Goal: Check status: Check status

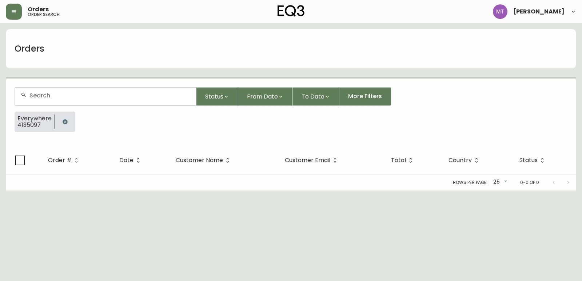
drag, startPoint x: 65, startPoint y: 122, endPoint x: 63, endPoint y: 118, distance: 4.7
click at [64, 120] on icon "button" at bounding box center [65, 121] width 5 height 5
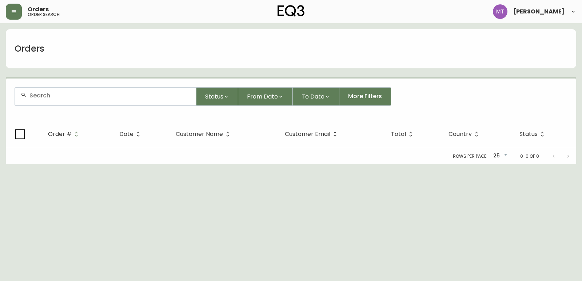
click at [57, 101] on div at bounding box center [105, 97] width 181 height 18
paste input "4130046"
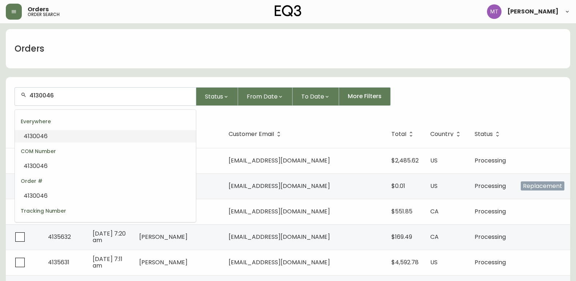
click at [59, 132] on li "4130046" at bounding box center [105, 136] width 181 height 12
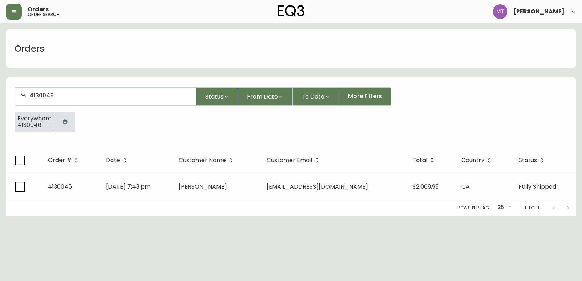
type input "4130046"
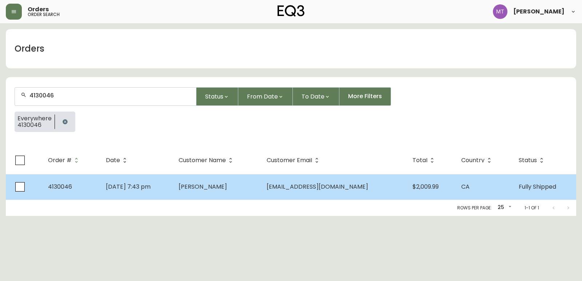
click at [93, 193] on td "4130046" at bounding box center [71, 186] width 58 height 25
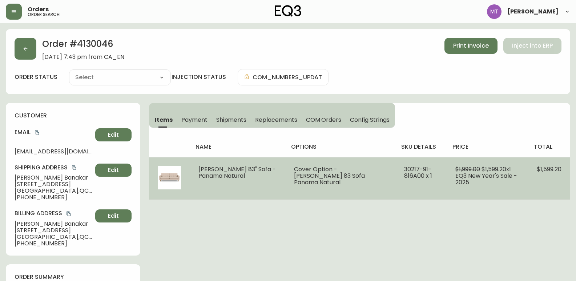
type input "Fully Shipped"
select select "FULLY_SHIPPED"
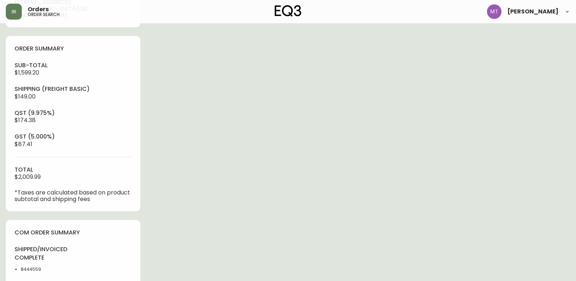
scroll to position [291, 0]
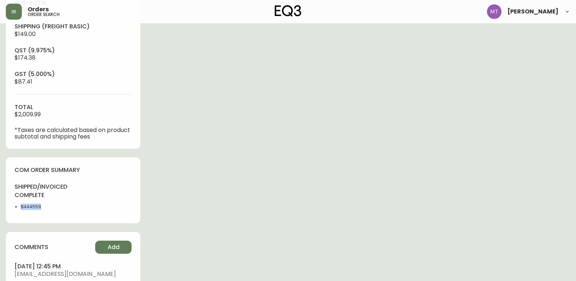
drag, startPoint x: 44, startPoint y: 206, endPoint x: 15, endPoint y: 205, distance: 28.4
click at [21, 205] on li "8444559" at bounding box center [45, 207] width 48 height 7
copy li "8444559"
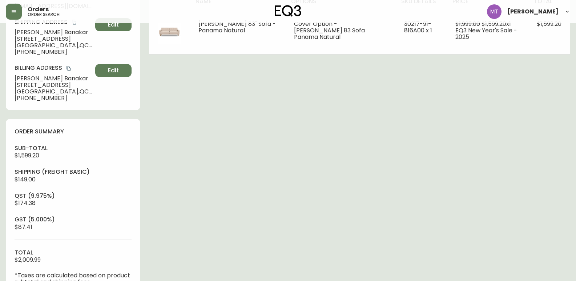
scroll to position [36, 0]
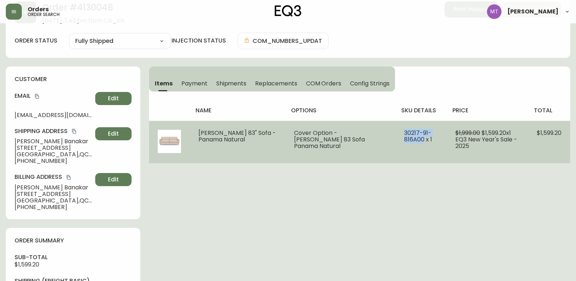
drag, startPoint x: 388, startPoint y: 132, endPoint x: 411, endPoint y: 141, distance: 24.2
click at [411, 141] on td "30217-91-816A00 x 1" at bounding box center [421, 142] width 51 height 43
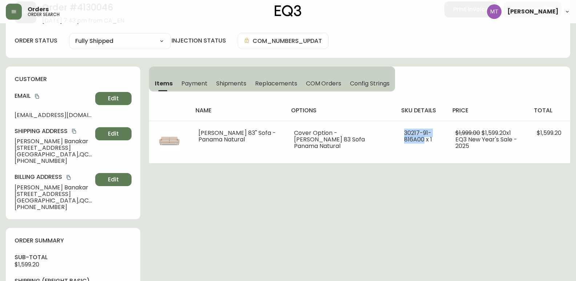
copy span "30217-91-816A00"
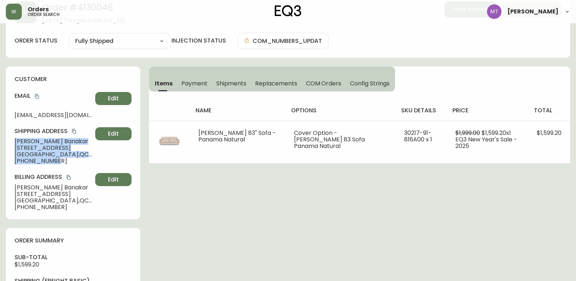
drag, startPoint x: 15, startPoint y: 140, endPoint x: 65, endPoint y: 163, distance: 55.0
click at [65, 163] on div "Shipping Address [PERSON_NAME] [STREET_ADDRESS] [PHONE_NUMBER] Edit" at bounding box center [73, 145] width 117 height 37
copy div "[PERSON_NAME] [STREET_ADDRESS] [PHONE_NUMBER]"
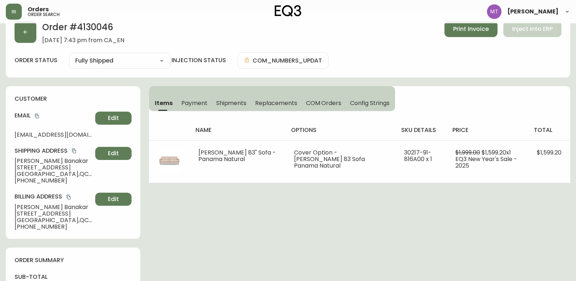
scroll to position [0, 0]
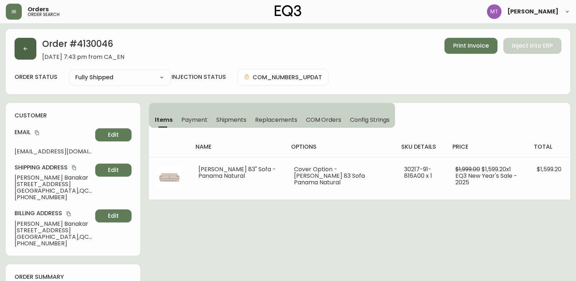
click at [24, 48] on icon "button" at bounding box center [26, 49] width 6 height 6
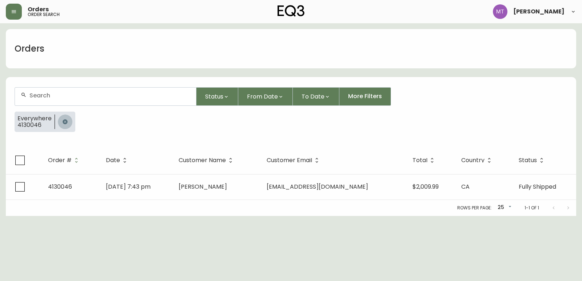
click at [60, 119] on button "button" at bounding box center [65, 122] width 15 height 15
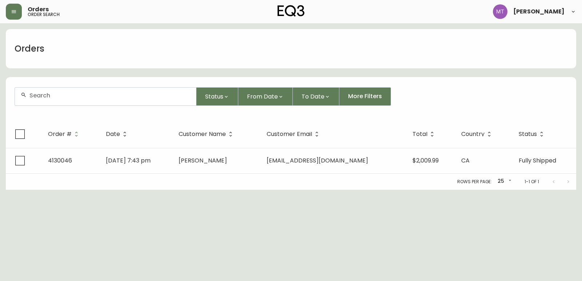
click at [57, 97] on input "text" at bounding box center [109, 95] width 161 height 7
